Goal: Book appointment/travel/reservation

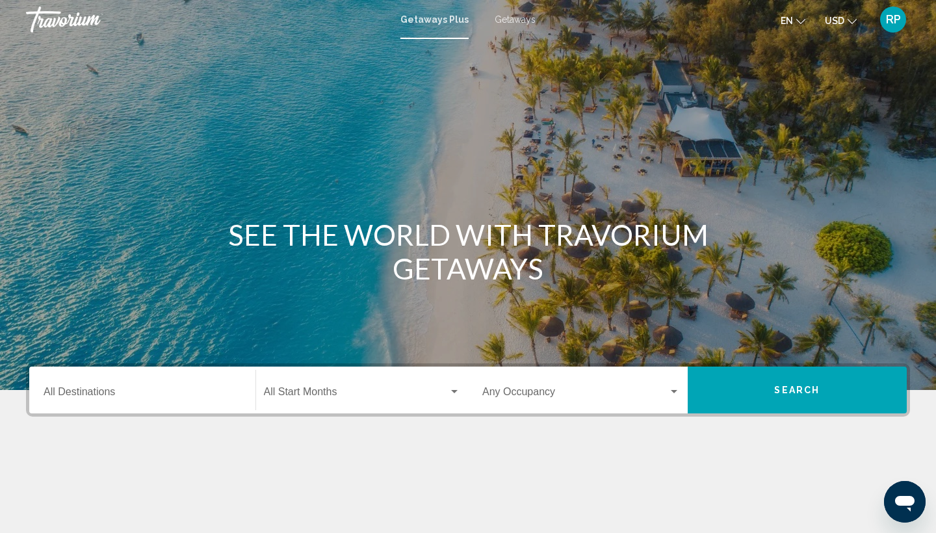
click at [90, 387] on div "Destination All Destinations" at bounding box center [143, 390] width 198 height 41
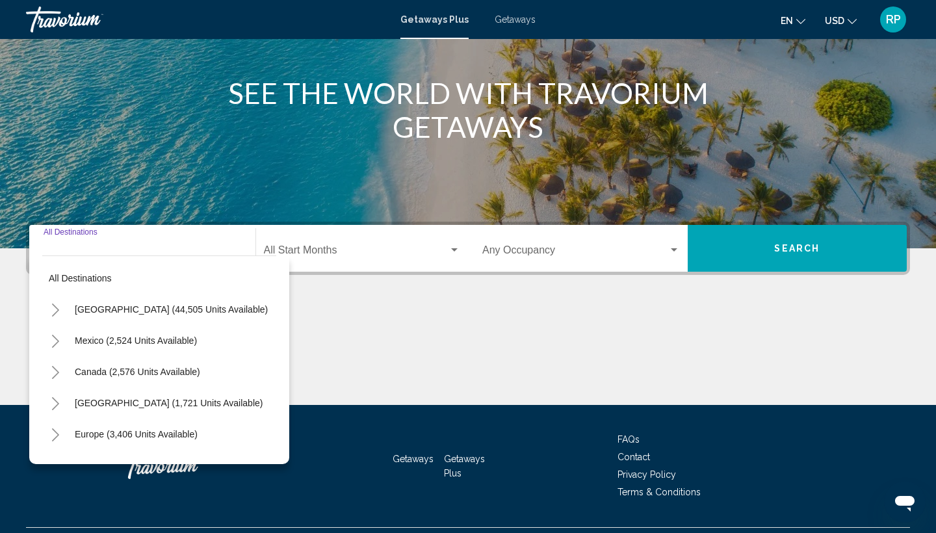
scroll to position [173, 0]
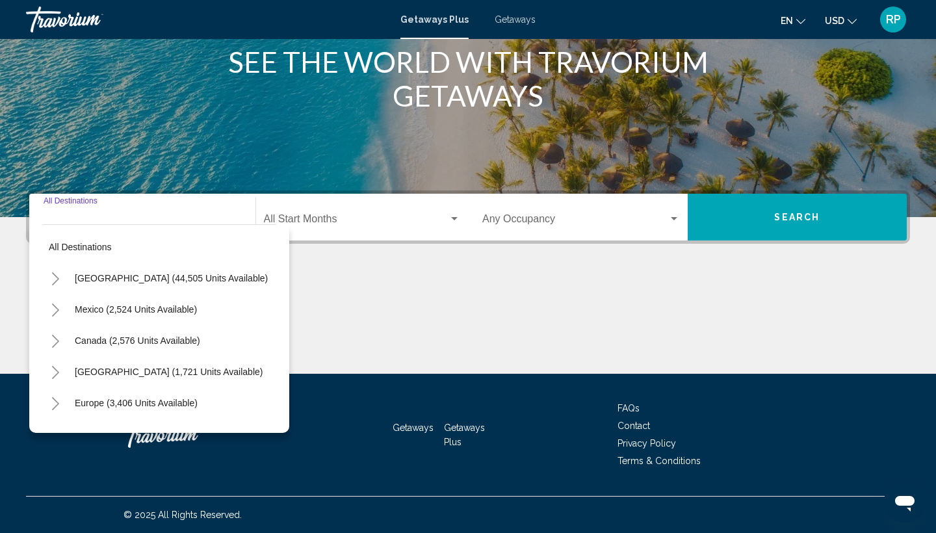
click at [56, 275] on icon "Toggle United States (44,505 units available)" at bounding box center [56, 278] width 10 height 13
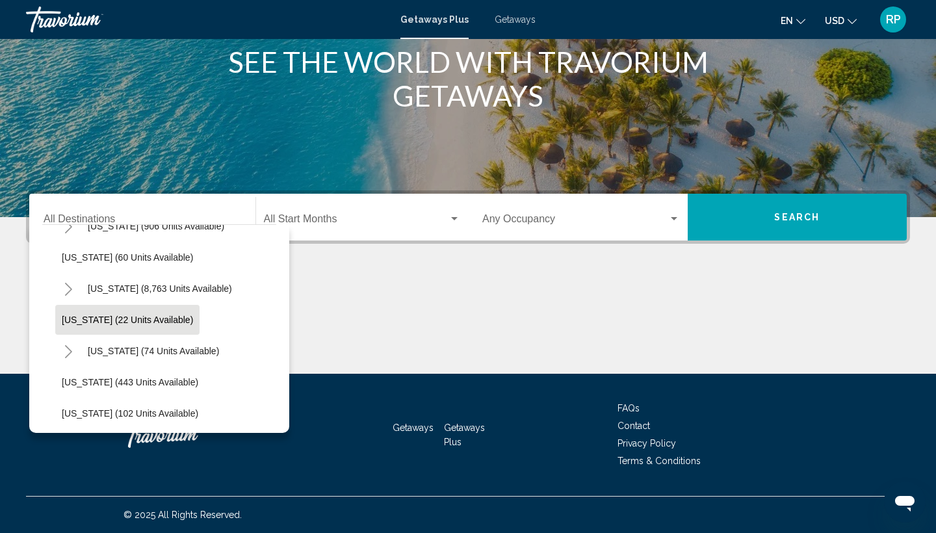
scroll to position [251, 0]
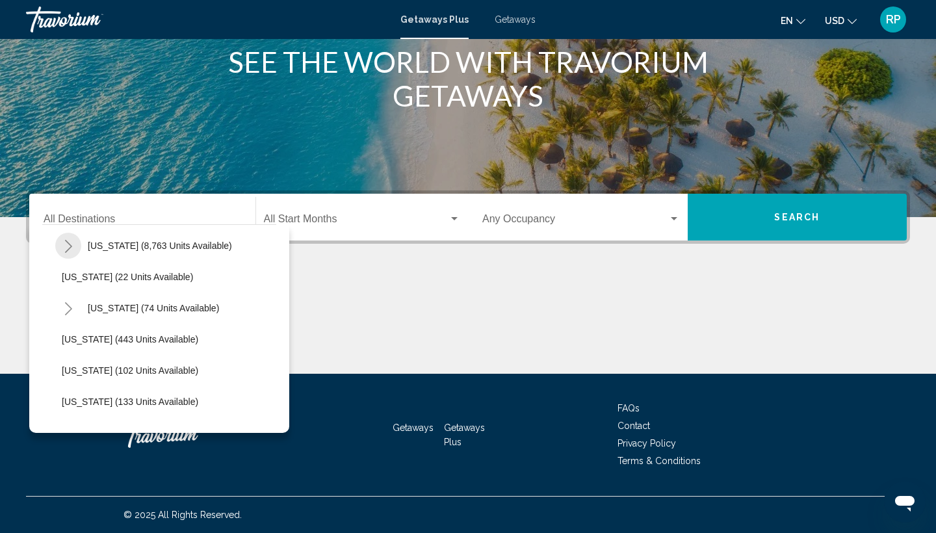
click at [66, 235] on button "Toggle Florida (8,763 units available)" at bounding box center [68, 246] width 26 height 26
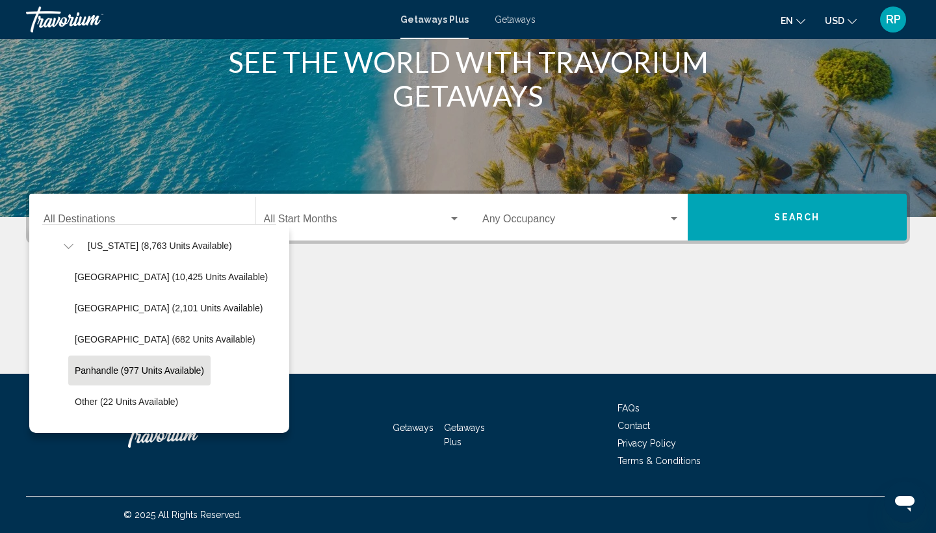
click at [83, 357] on button "Panhandle (977 units available)" at bounding box center [139, 371] width 142 height 30
type input "**********"
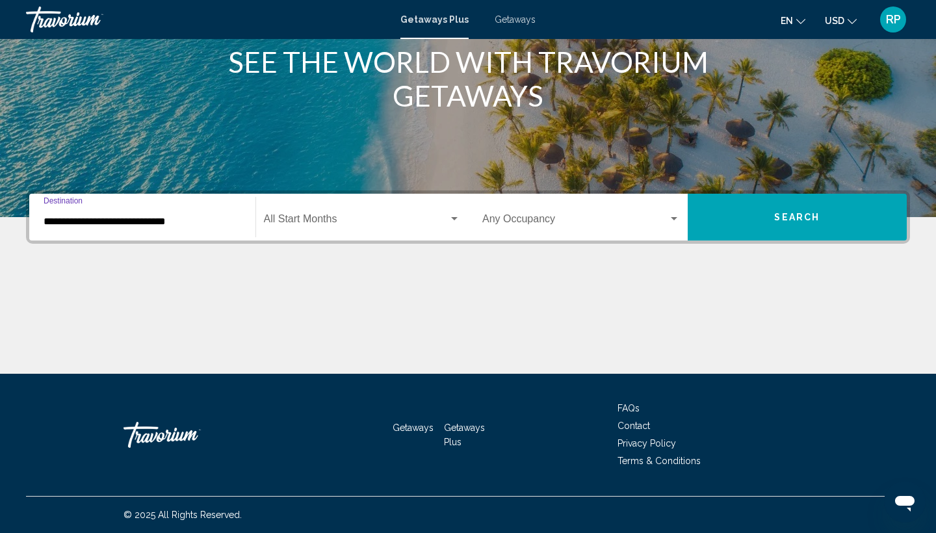
click at [269, 210] on div "Start Month All Start Months" at bounding box center [362, 217] width 197 height 41
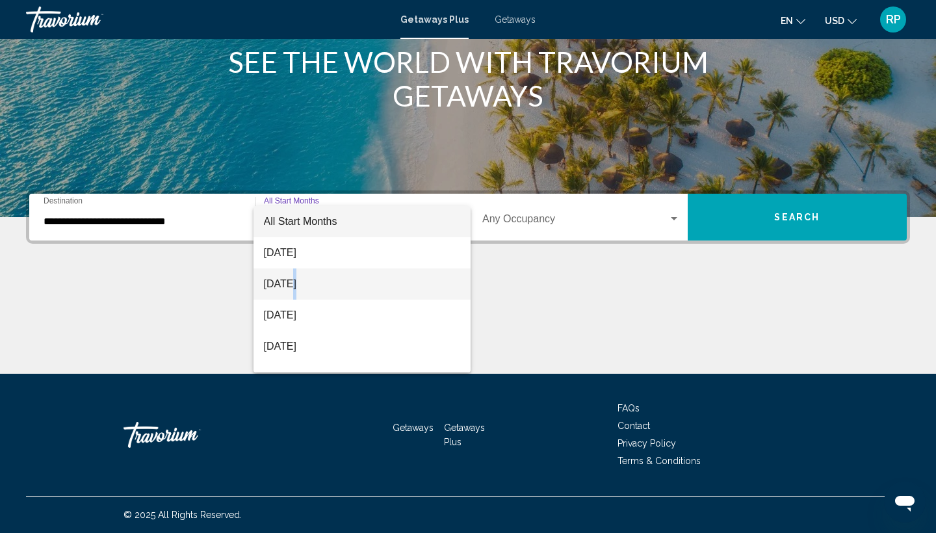
click at [294, 276] on span "September 2025" at bounding box center [362, 283] width 197 height 31
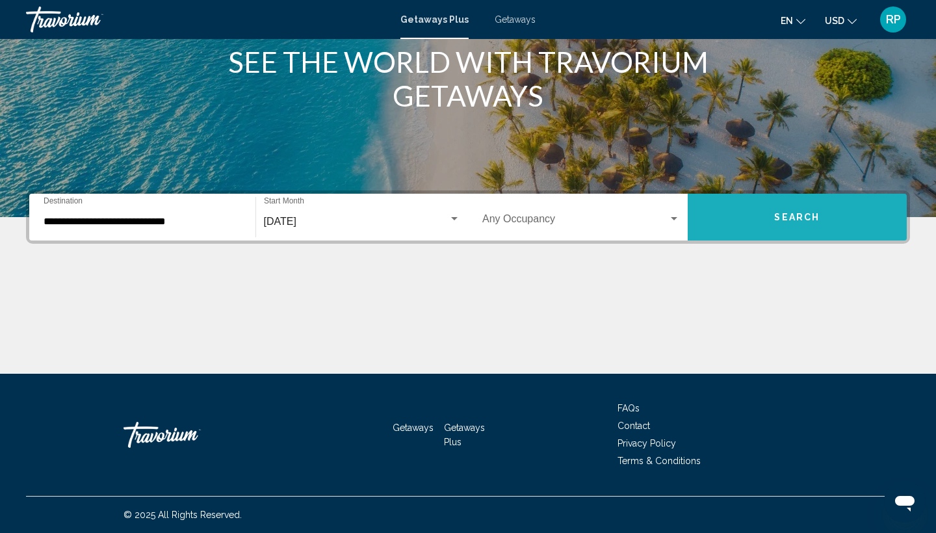
click at [714, 216] on button "Search" at bounding box center [798, 217] width 220 height 47
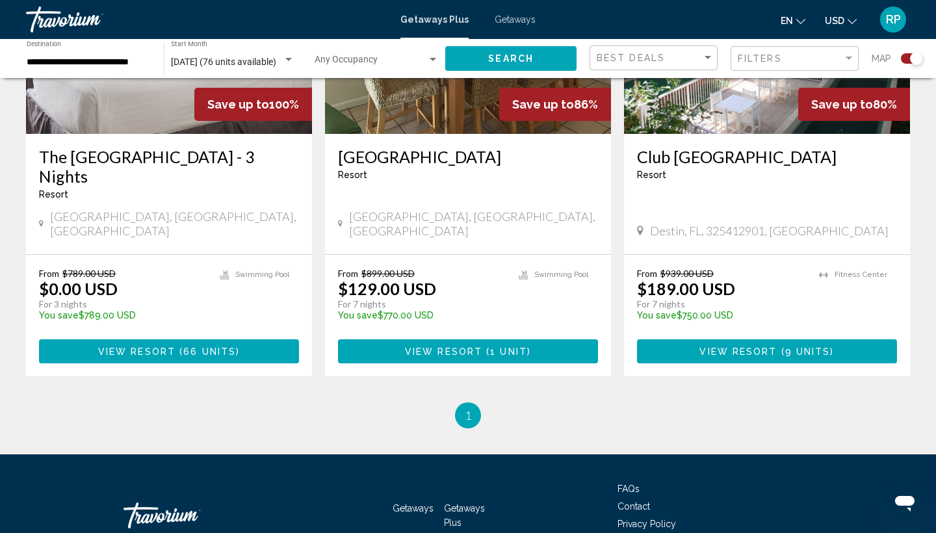
scroll to position [616, 0]
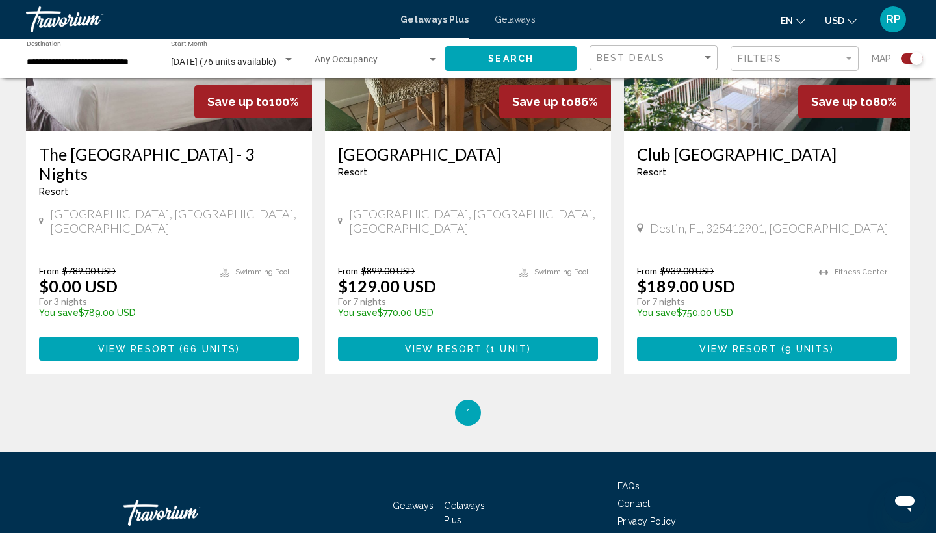
click at [691, 167] on div "Resort - This is an adults only resort" at bounding box center [767, 172] width 260 height 10
click at [702, 344] on span "View Resort" at bounding box center [737, 349] width 77 height 10
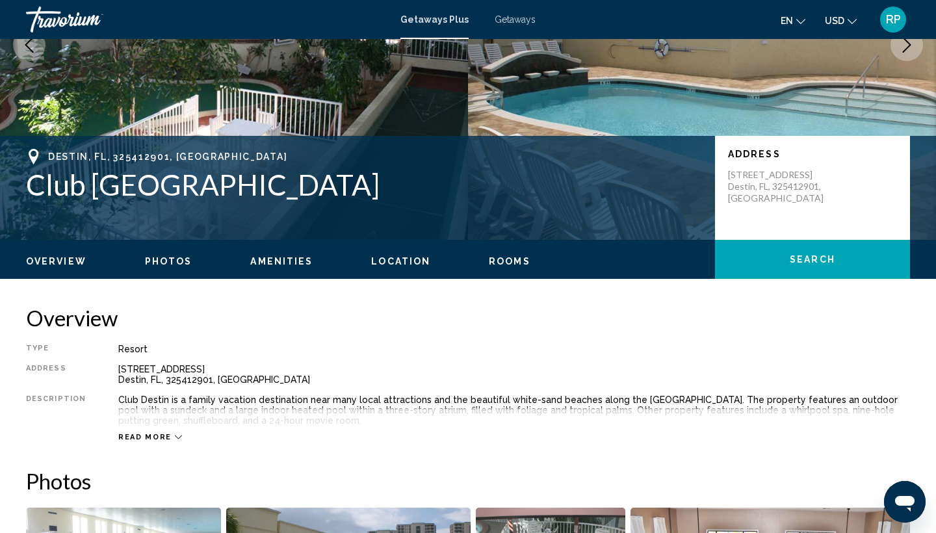
scroll to position [190, 0]
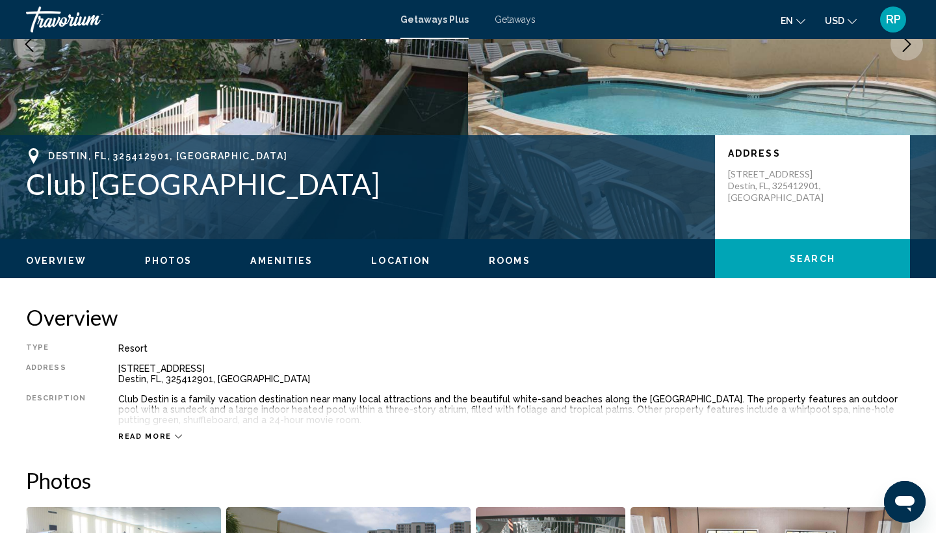
click at [157, 432] on button "Read more" at bounding box center [150, 437] width 64 height 10
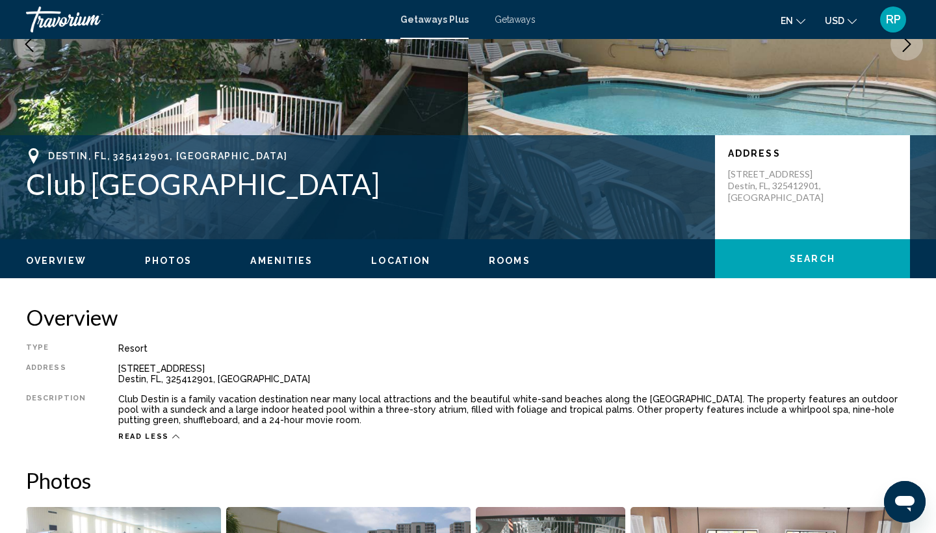
click at [125, 434] on span "Read less" at bounding box center [143, 436] width 51 height 8
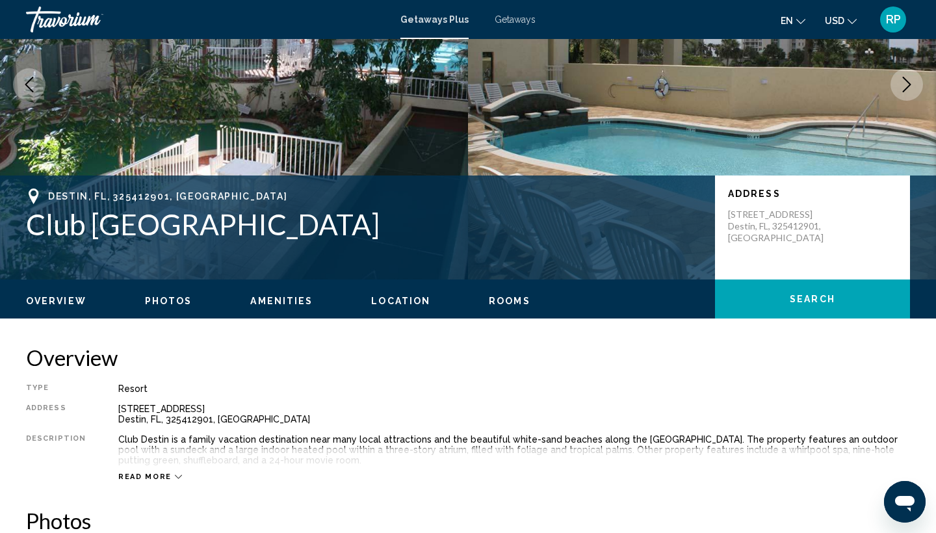
click at [125, 434] on div "Club Destin is a family vacation destination near many local attractions and th…" at bounding box center [514, 449] width 792 height 31
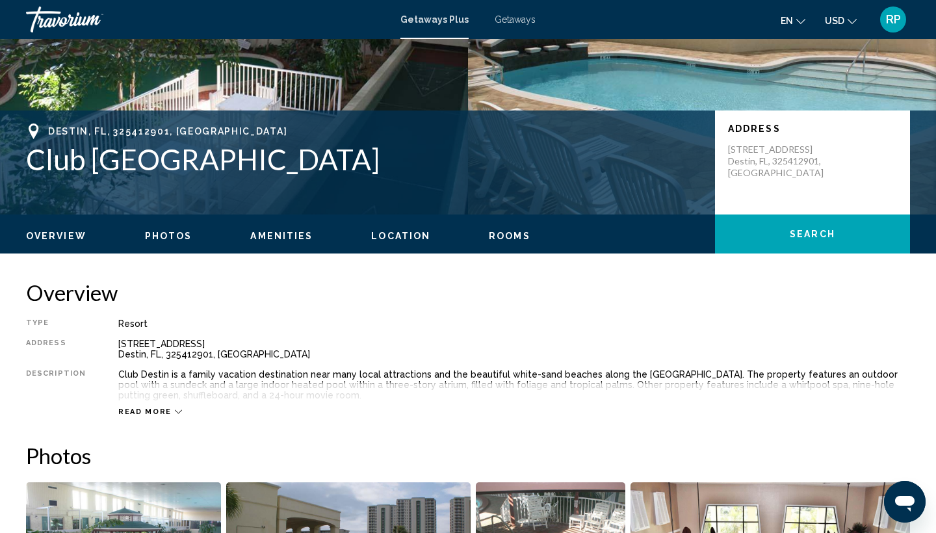
scroll to position [214, 0]
click at [161, 407] on span "Read more" at bounding box center [144, 411] width 53 height 8
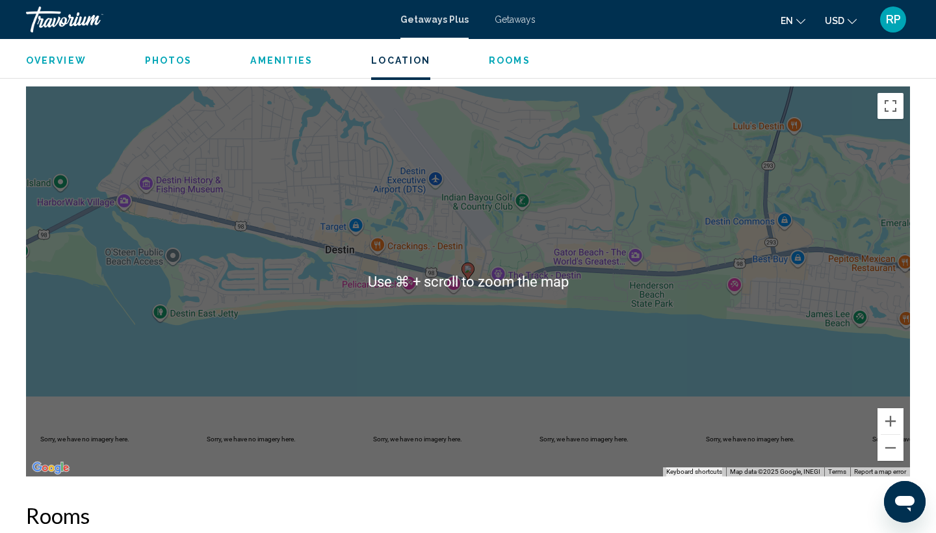
scroll to position [1592, 0]
click at [361, 393] on div "To activate drag with keyboard, press Alt + Enter. Once in keyboard drag state,…" at bounding box center [468, 281] width 884 height 390
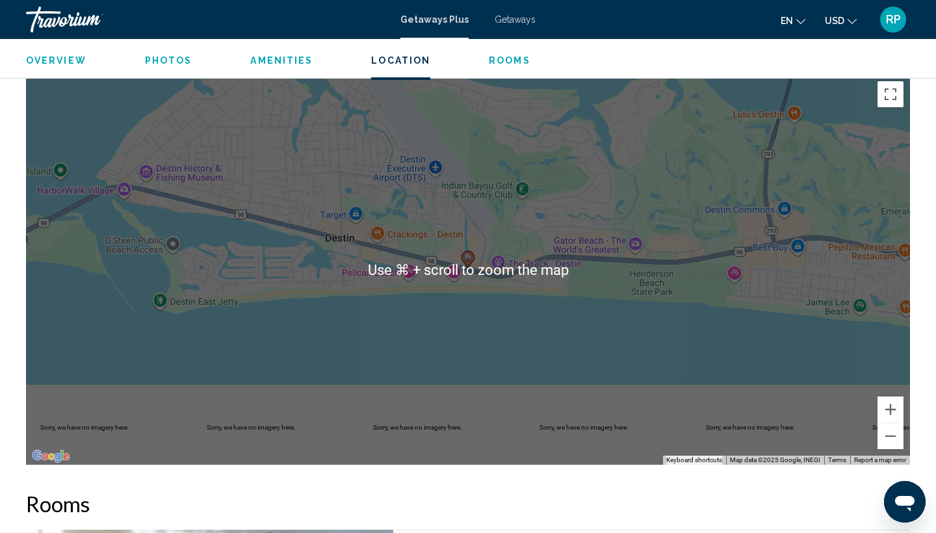
click at [326, 345] on div "To activate drag with keyboard, press Alt + Enter. Once in keyboard drag state,…" at bounding box center [468, 270] width 884 height 390
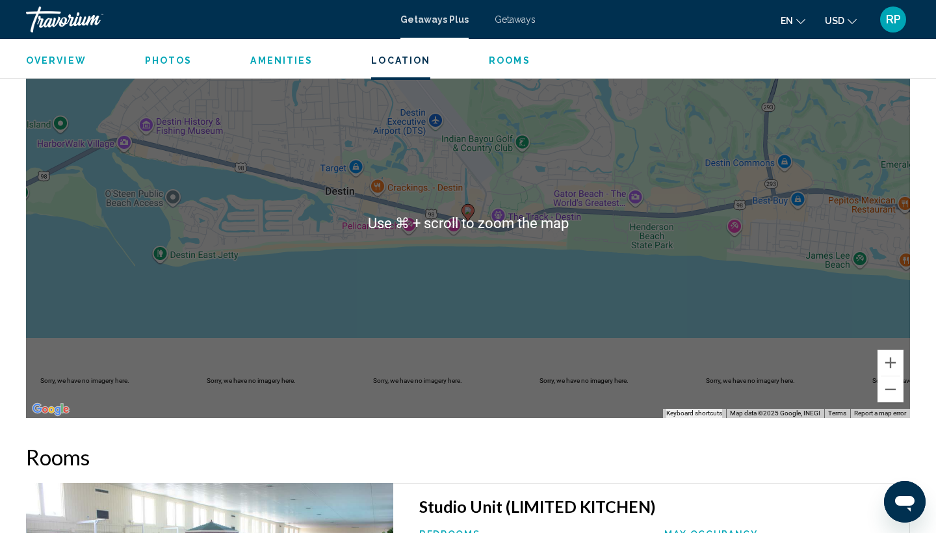
scroll to position [1651, 0]
click at [312, 447] on h2 "Rooms" at bounding box center [468, 457] width 884 height 26
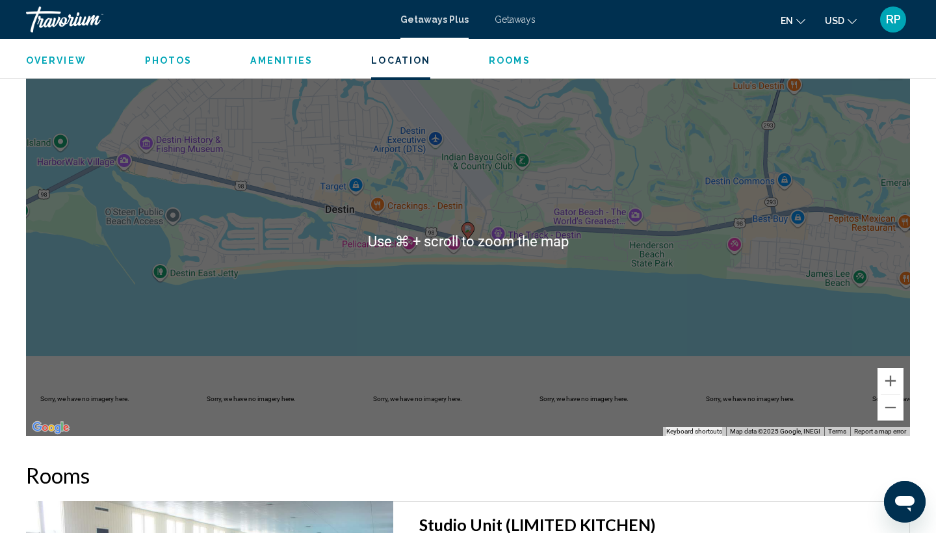
scroll to position [1634, 0]
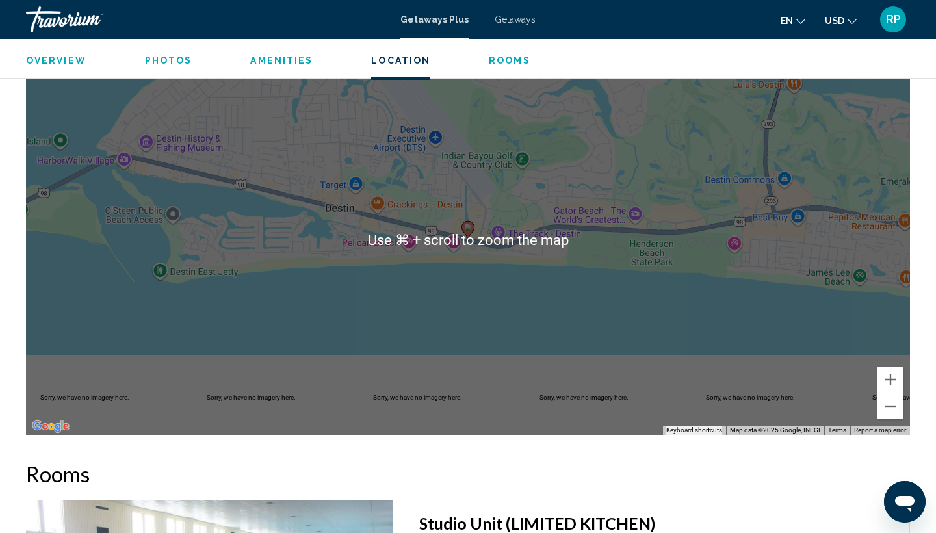
click at [457, 476] on h2 "Rooms" at bounding box center [468, 474] width 884 height 26
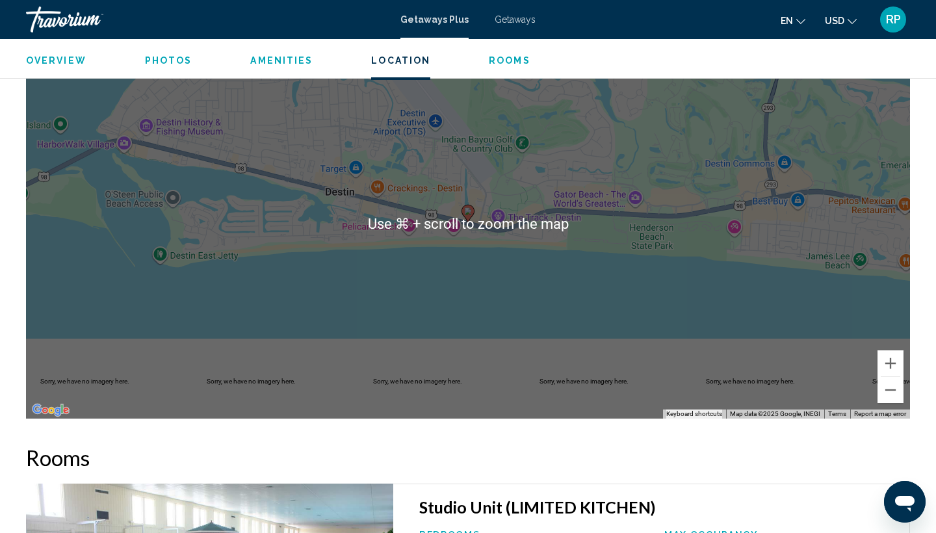
scroll to position [1651, 0]
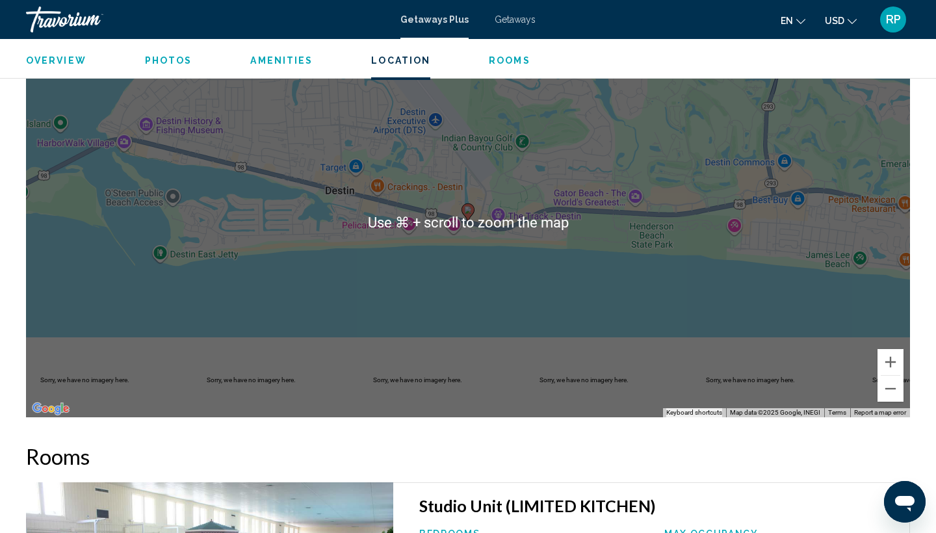
click at [462, 444] on h2 "Rooms" at bounding box center [468, 456] width 884 height 26
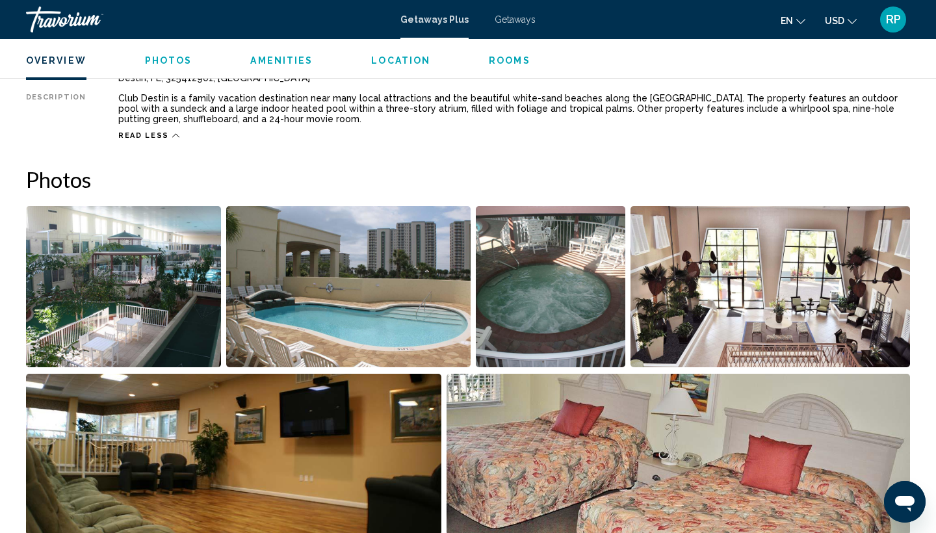
scroll to position [482, 0]
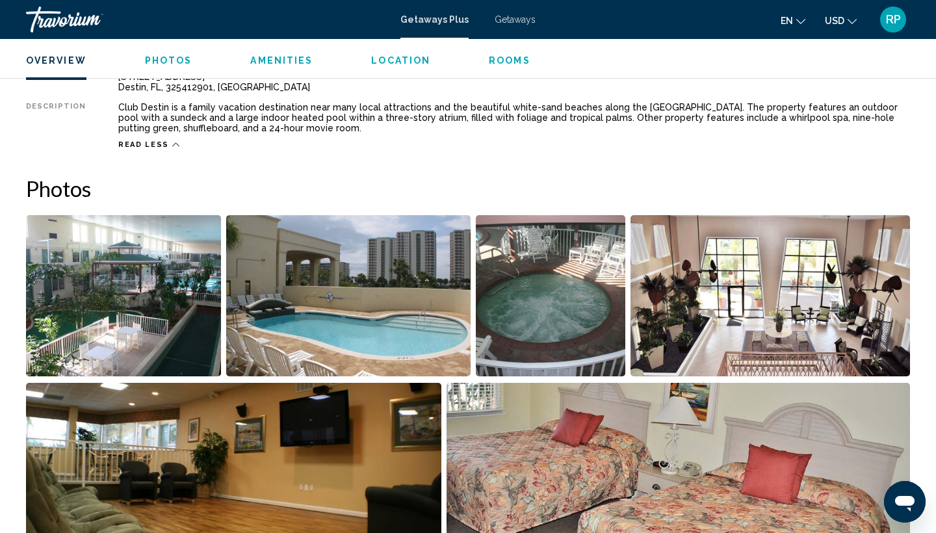
click at [389, 59] on span "Location" at bounding box center [400, 60] width 59 height 10
